Goal: Communication & Community: Ask a question

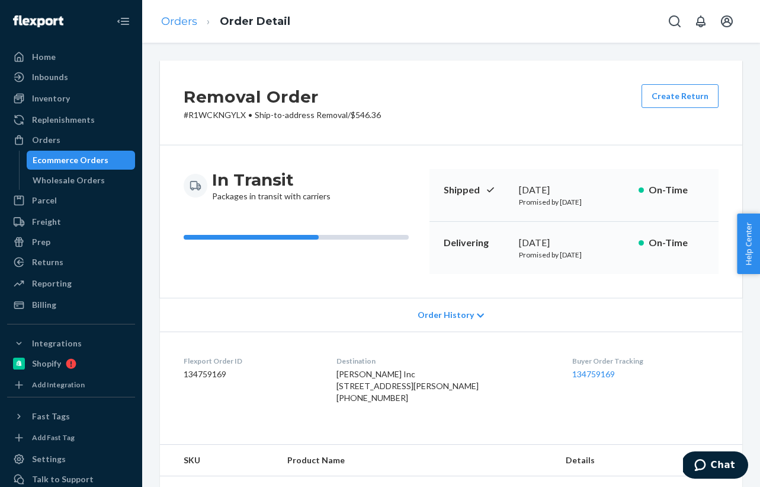
click at [170, 24] on link "Orders" at bounding box center [179, 21] width 36 height 13
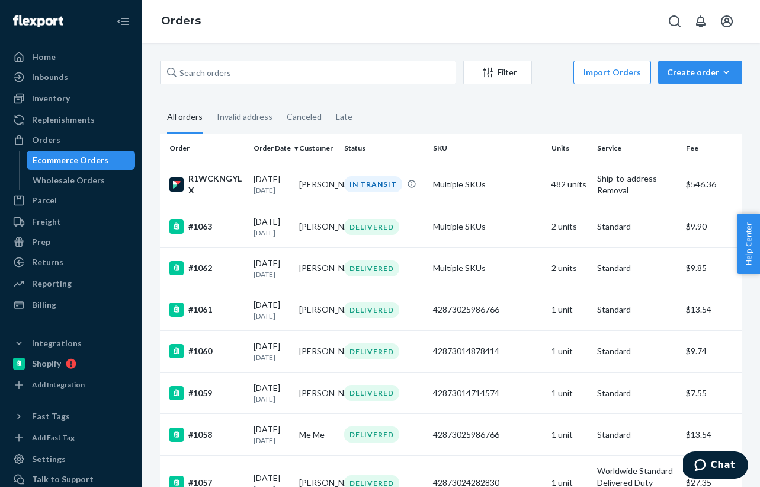
click at [719, 457] on button "Chat" at bounding box center [715, 464] width 67 height 27
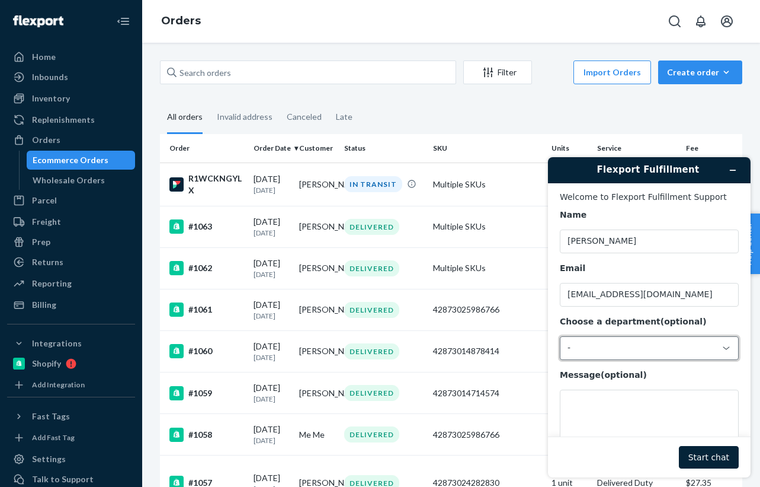
click at [618, 354] on div "-" at bounding box center [649, 348] width 179 height 24
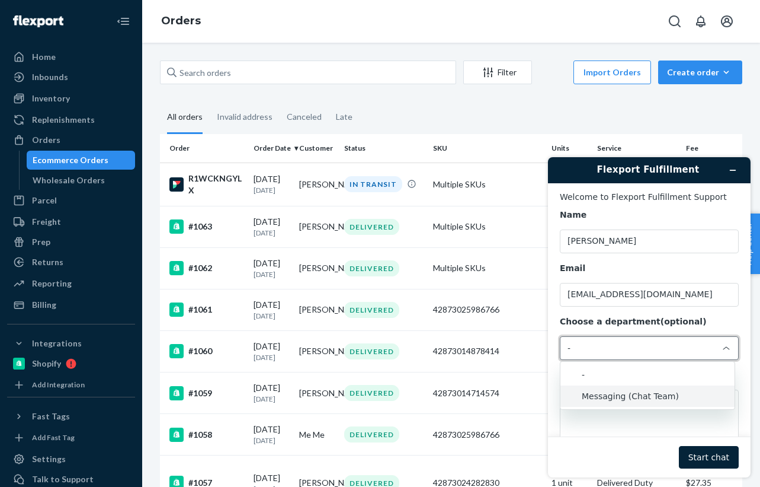
click at [622, 401] on li "Messaging (Chat Team)" at bounding box center [648, 395] width 174 height 21
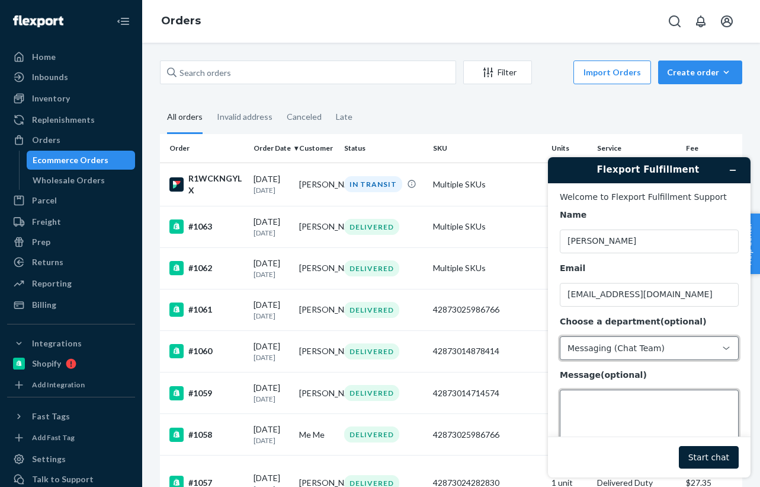
click at [582, 402] on textarea "Message (optional)" at bounding box center [649, 422] width 179 height 66
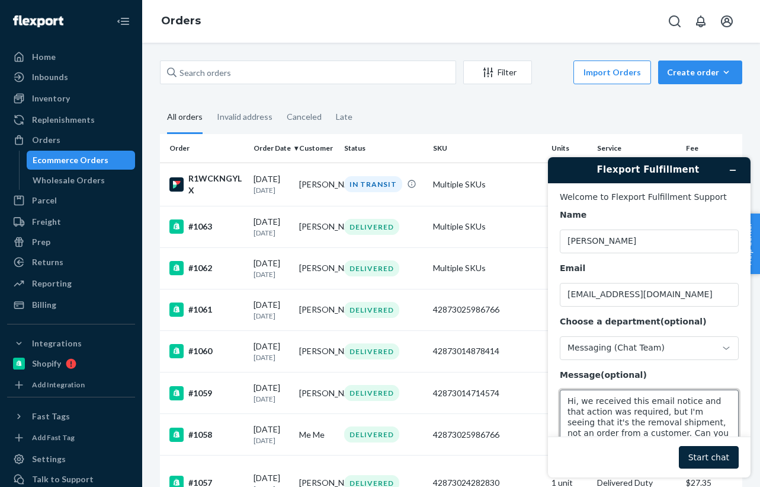
type textarea "Hi, we received this email notice and that action was required, but I'm seeing …"
click at [696, 455] on button "Start chat" at bounding box center [709, 457] width 60 height 23
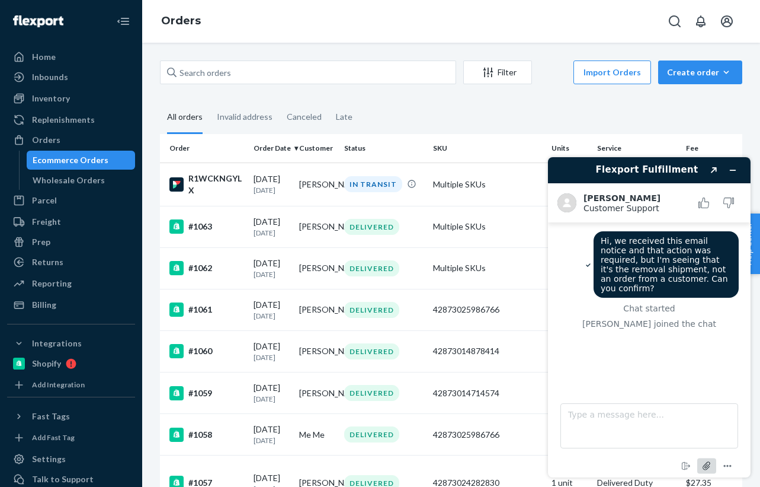
click at [709, 469] on icon "Attach file" at bounding box center [707, 466] width 22 height 22
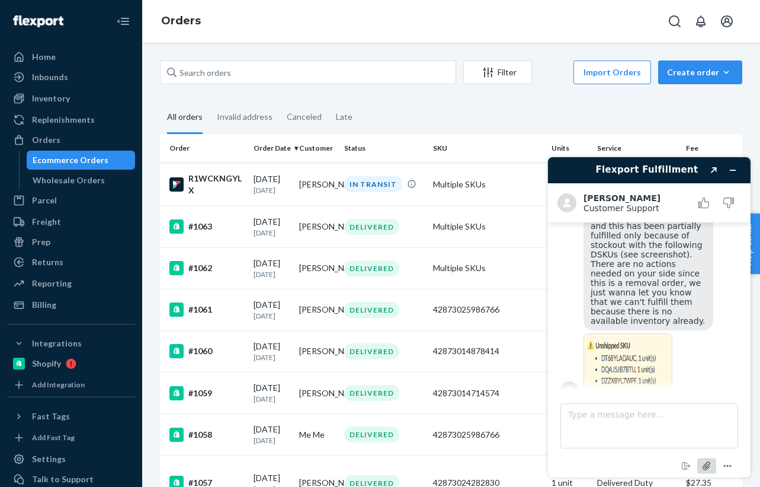
scroll to position [295, 0]
click at [586, 428] on textarea "Type a message here..." at bounding box center [650, 425] width 178 height 45
type textarea "ok thank you!"
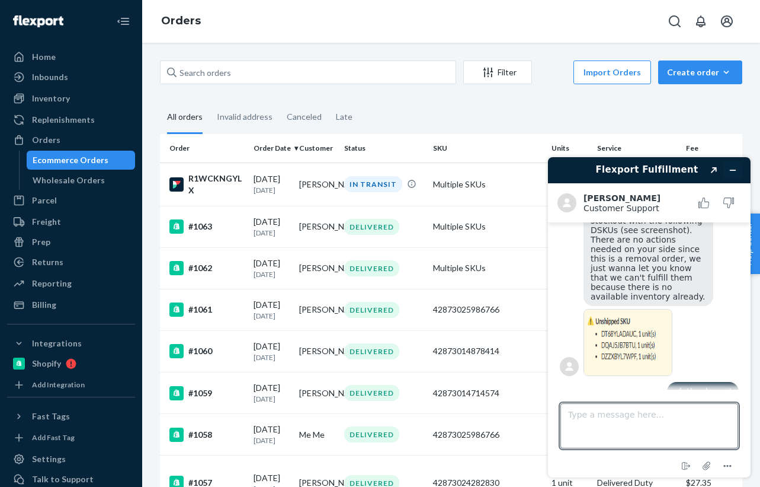
click at [734, 170] on icon "Minimize widget" at bounding box center [733, 170] width 5 height 0
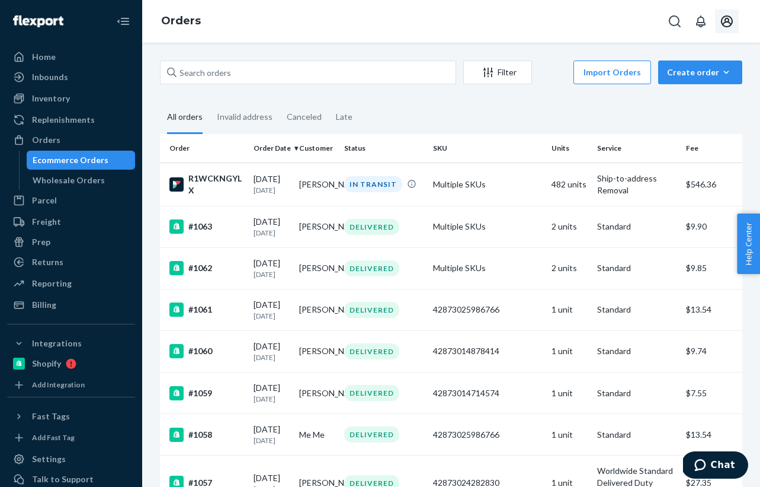
click at [727, 24] on icon "Open account menu" at bounding box center [727, 21] width 14 height 14
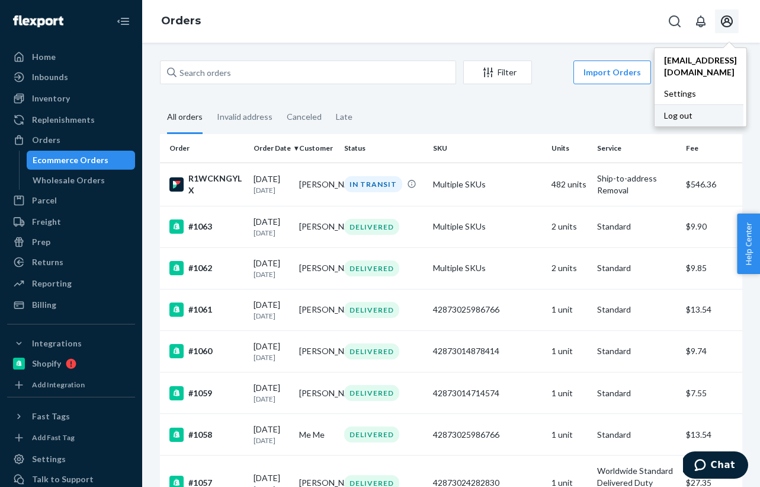
click at [663, 104] on div "Log out" at bounding box center [699, 115] width 89 height 22
